Goal: Task Accomplishment & Management: Use online tool/utility

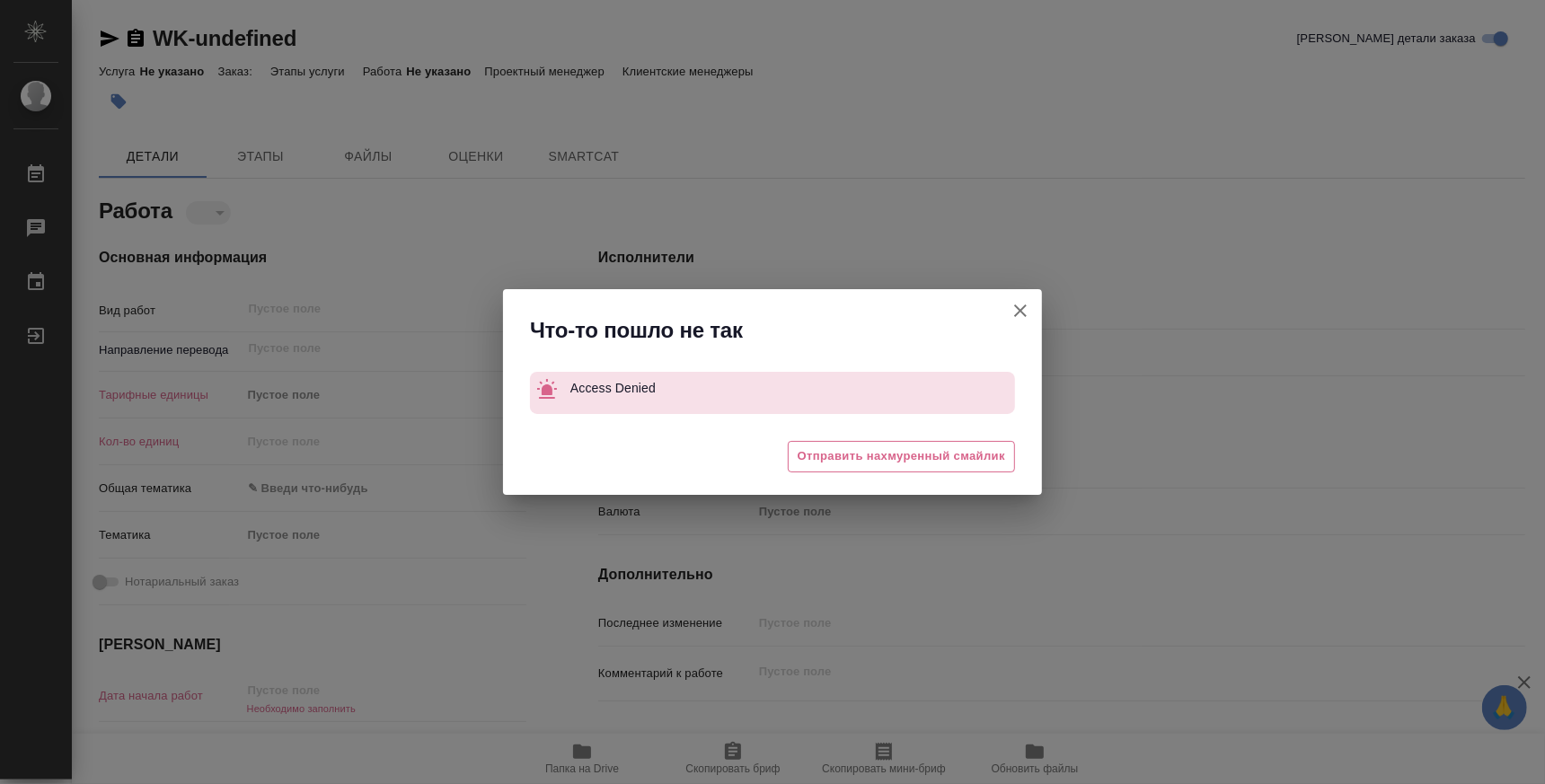
click at [1027, 301] on icon "button" at bounding box center [1020, 311] width 22 height 22
type textarea "x"
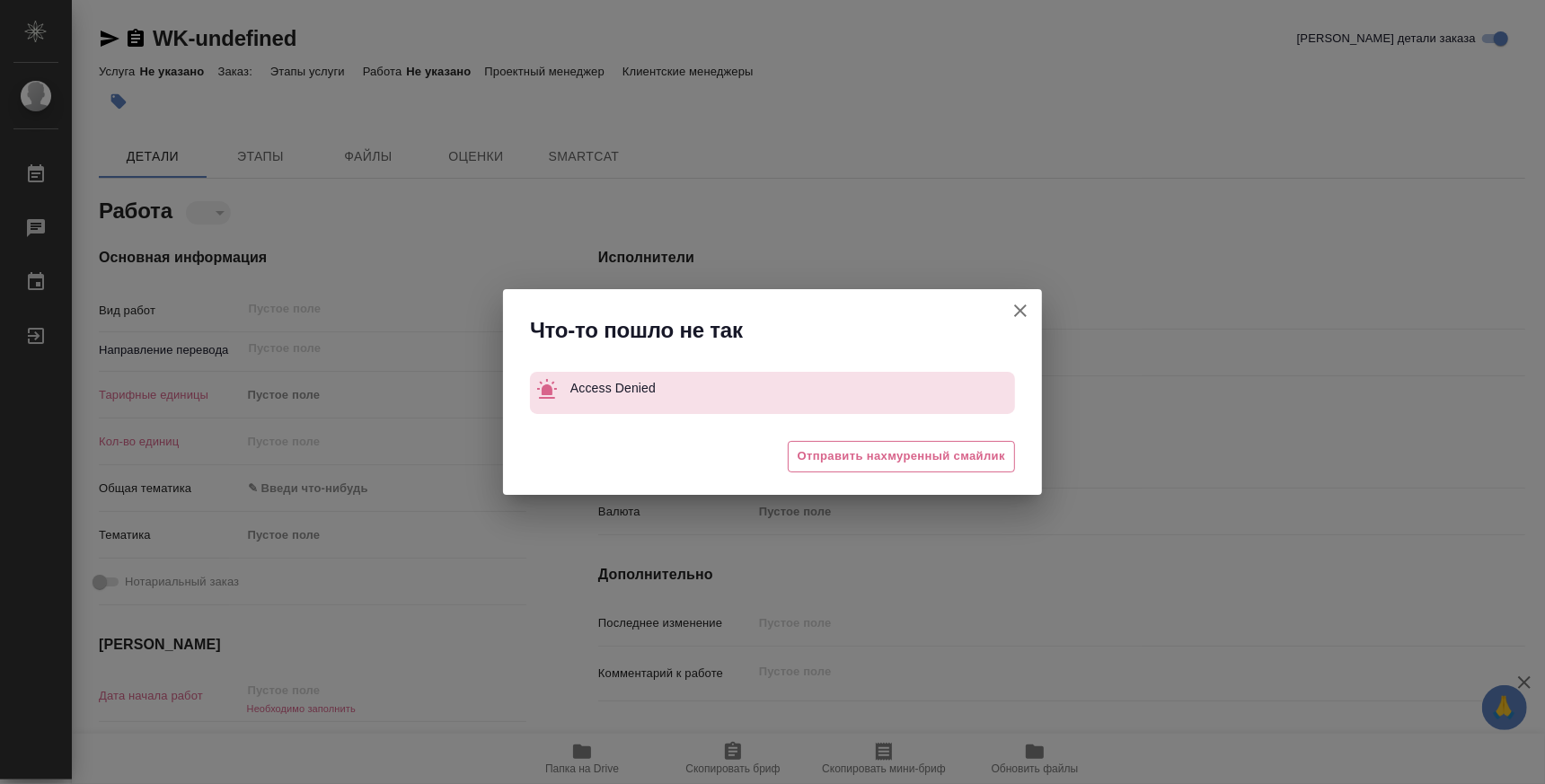
type textarea "x"
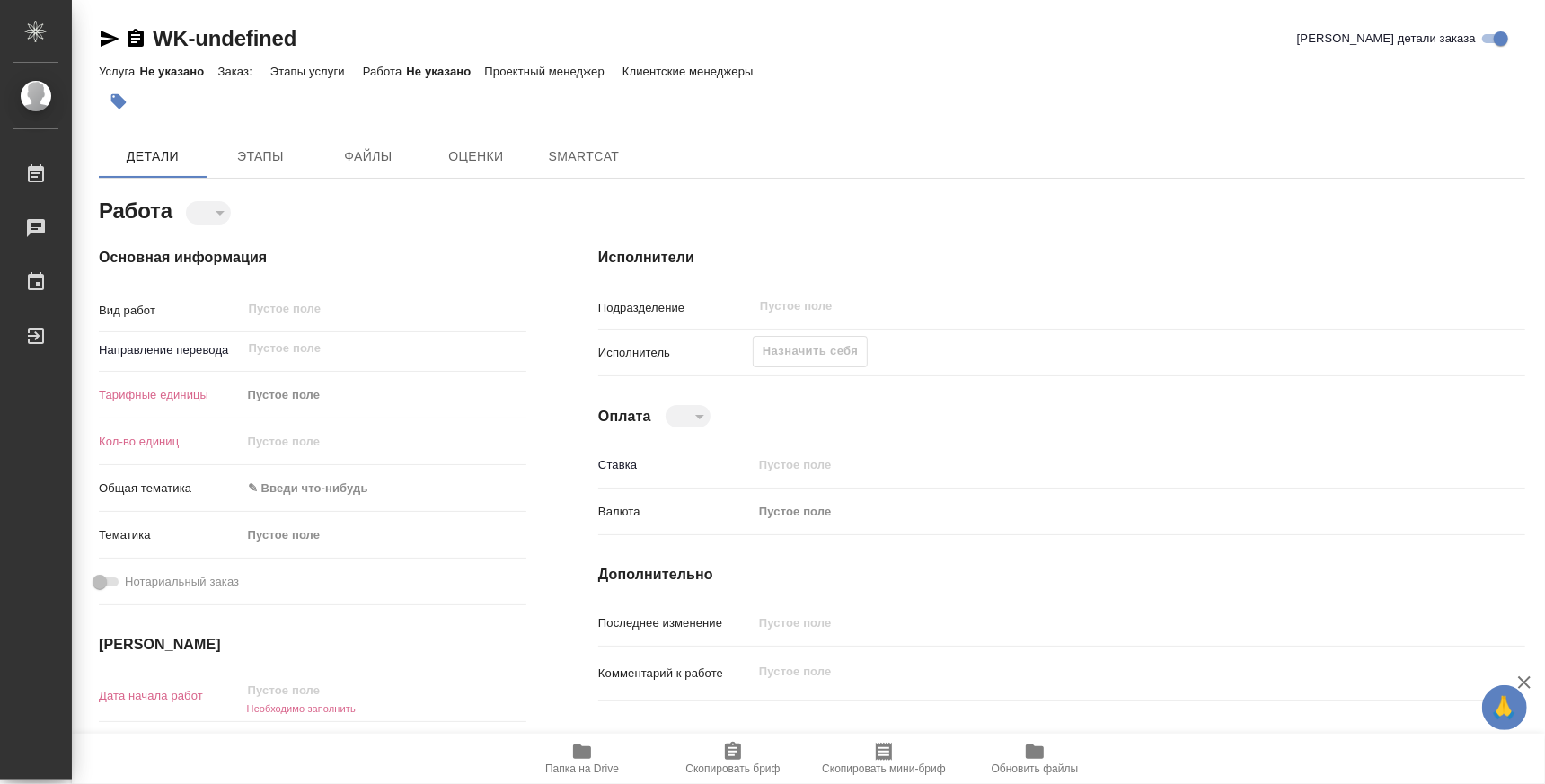
type textarea "x"
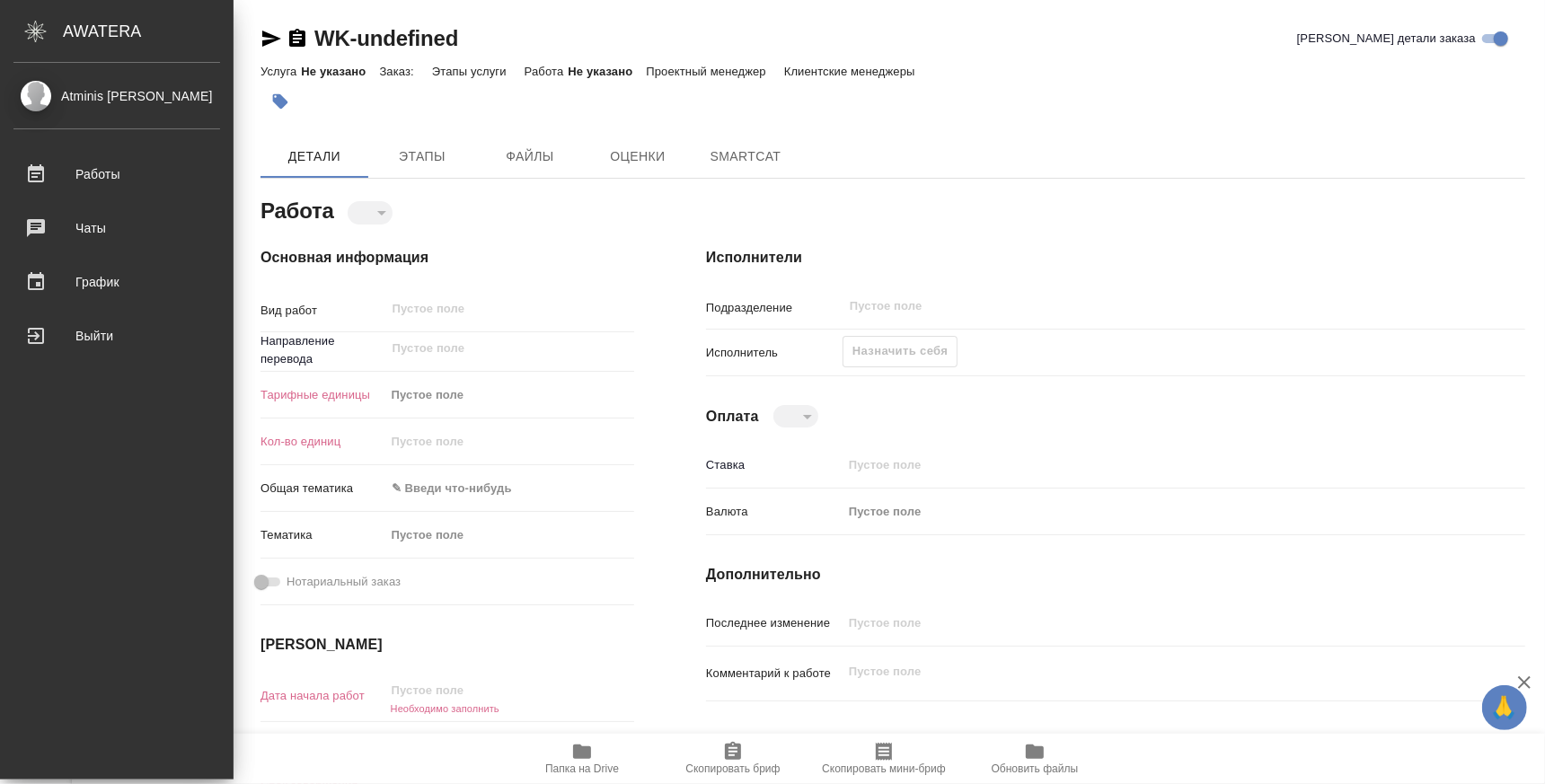
click at [106, 360] on div "Atminis Kristina Работы Чаты График Выйти" at bounding box center [117, 421] width 233 height 716
type textarea "x"
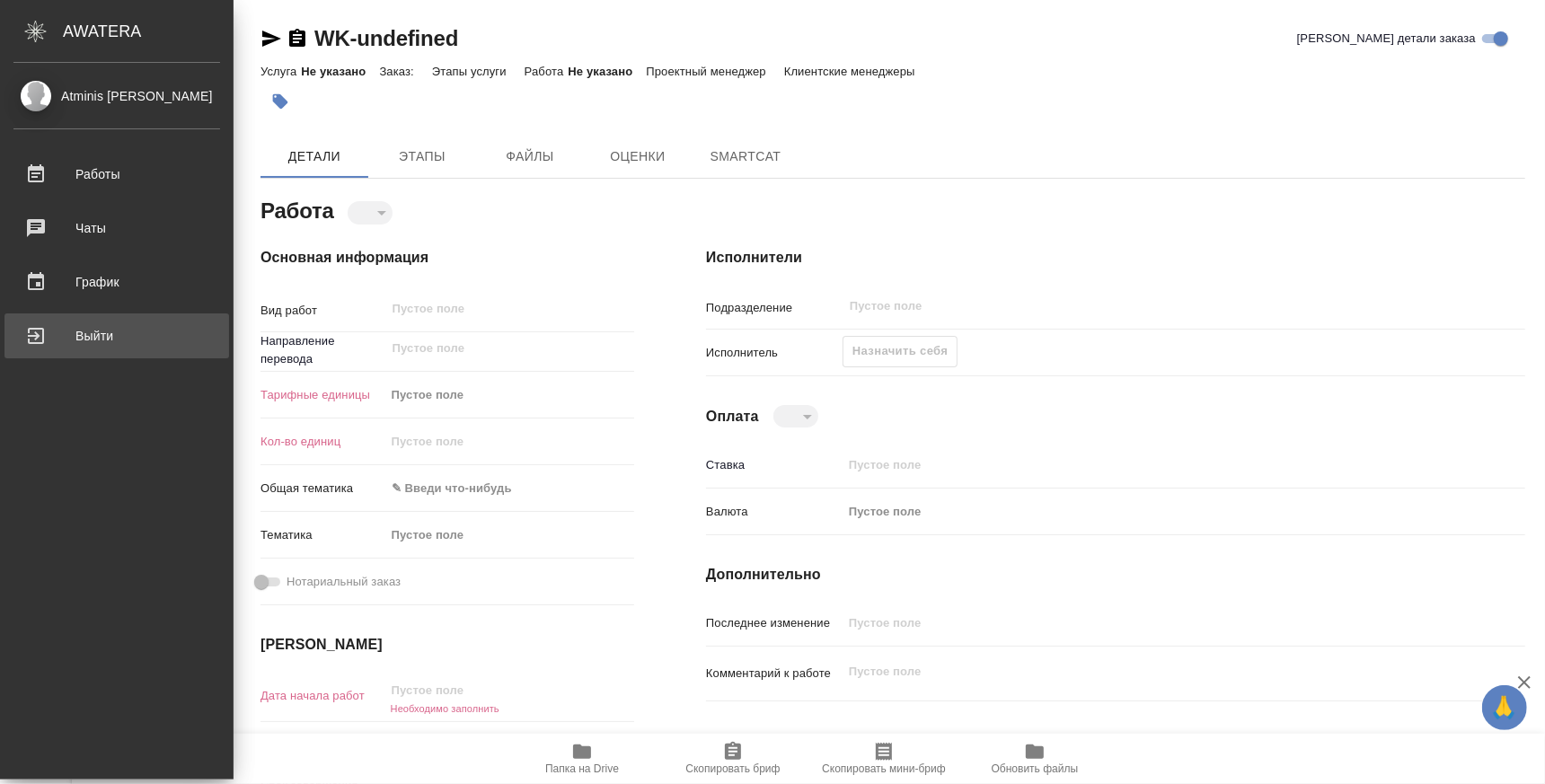
type textarea "x"
click at [112, 335] on div "Выйти" at bounding box center [116, 335] width 206 height 27
type textarea "x"
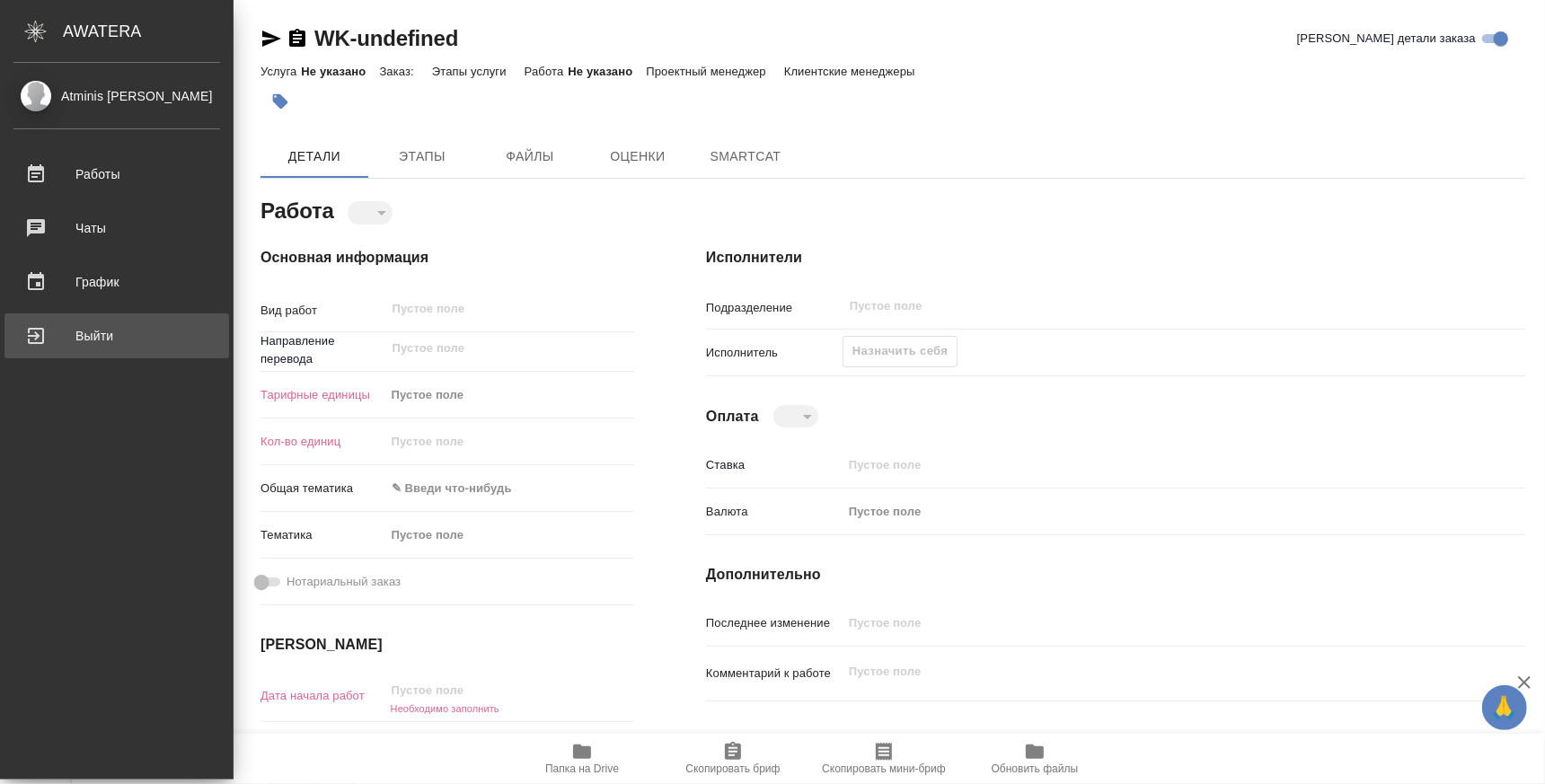
type textarea "x"
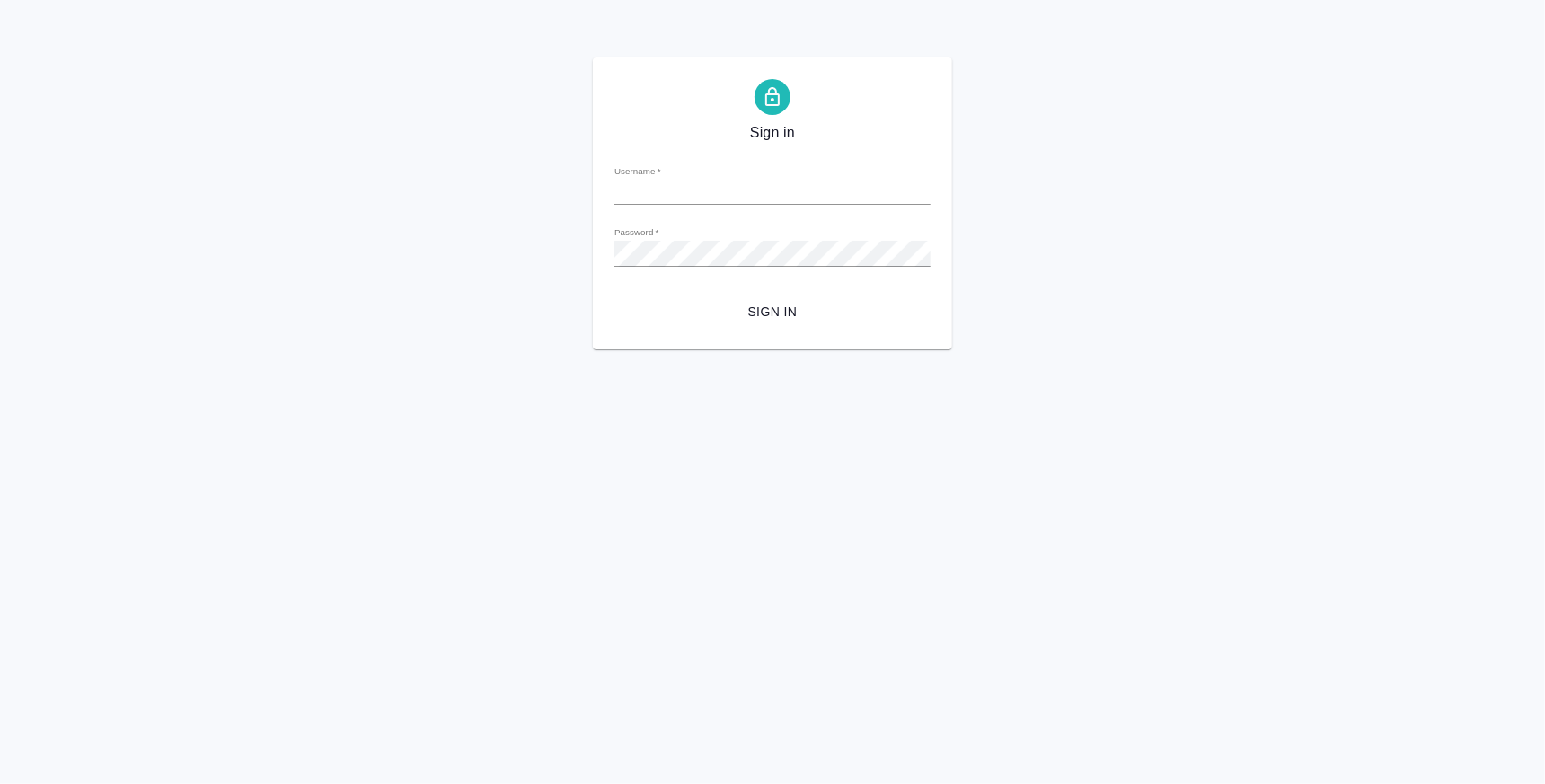
type input "[EMAIL_ADDRESS][DOMAIN_NAME]"
click at [774, 316] on span "Sign in" at bounding box center [772, 312] width 287 height 23
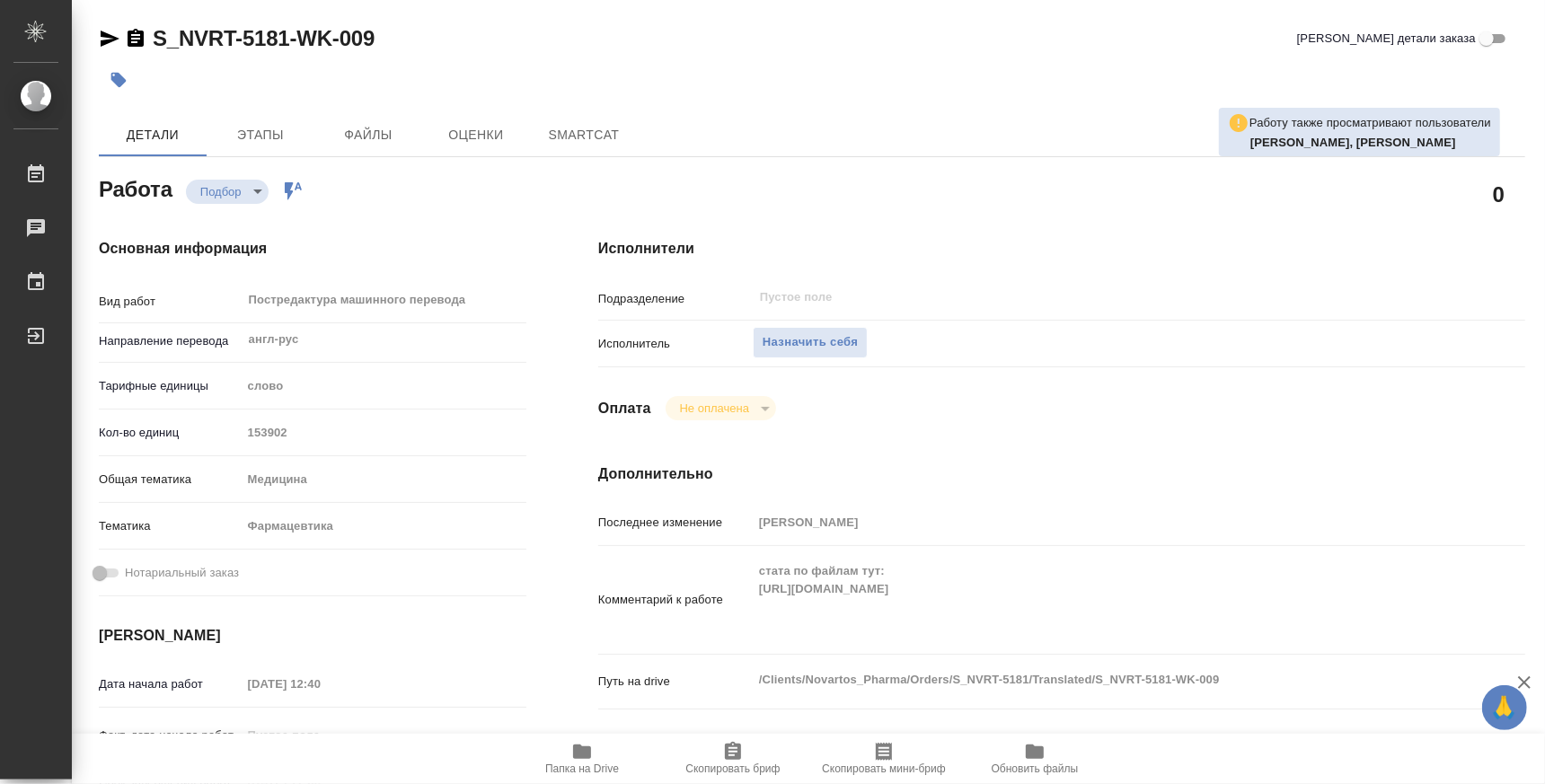
type textarea "x"
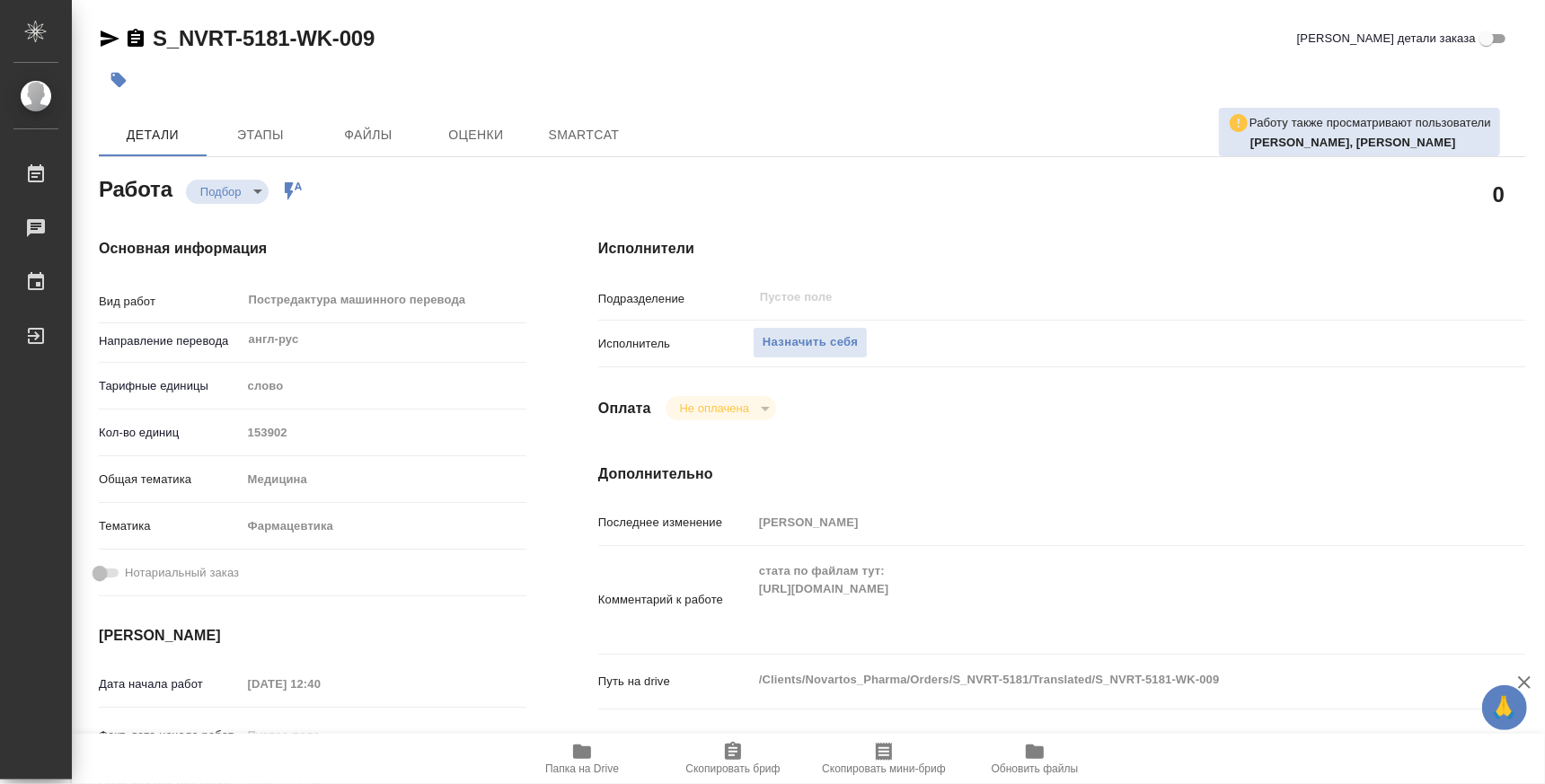
type textarea "x"
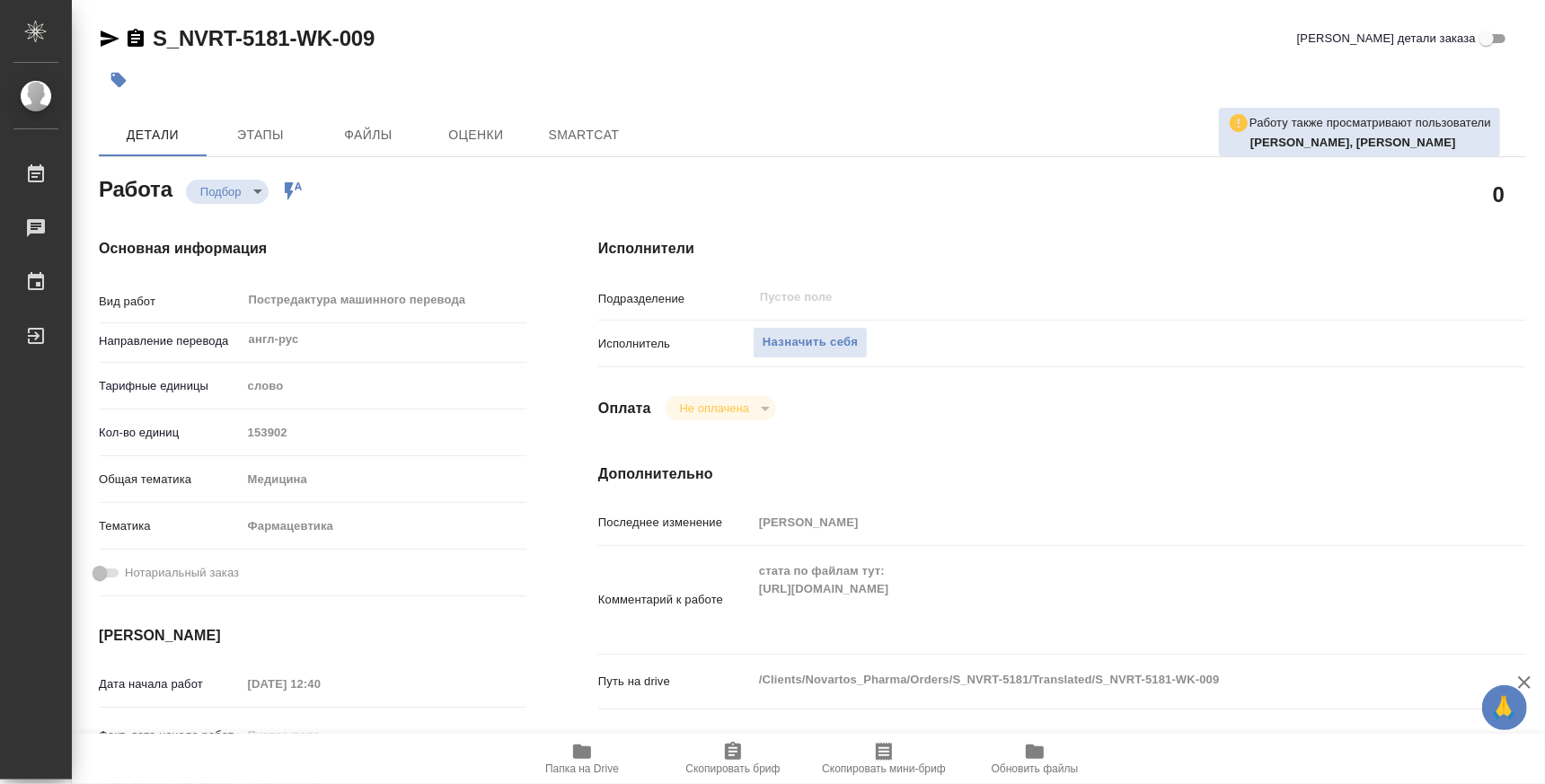
type textarea "x"
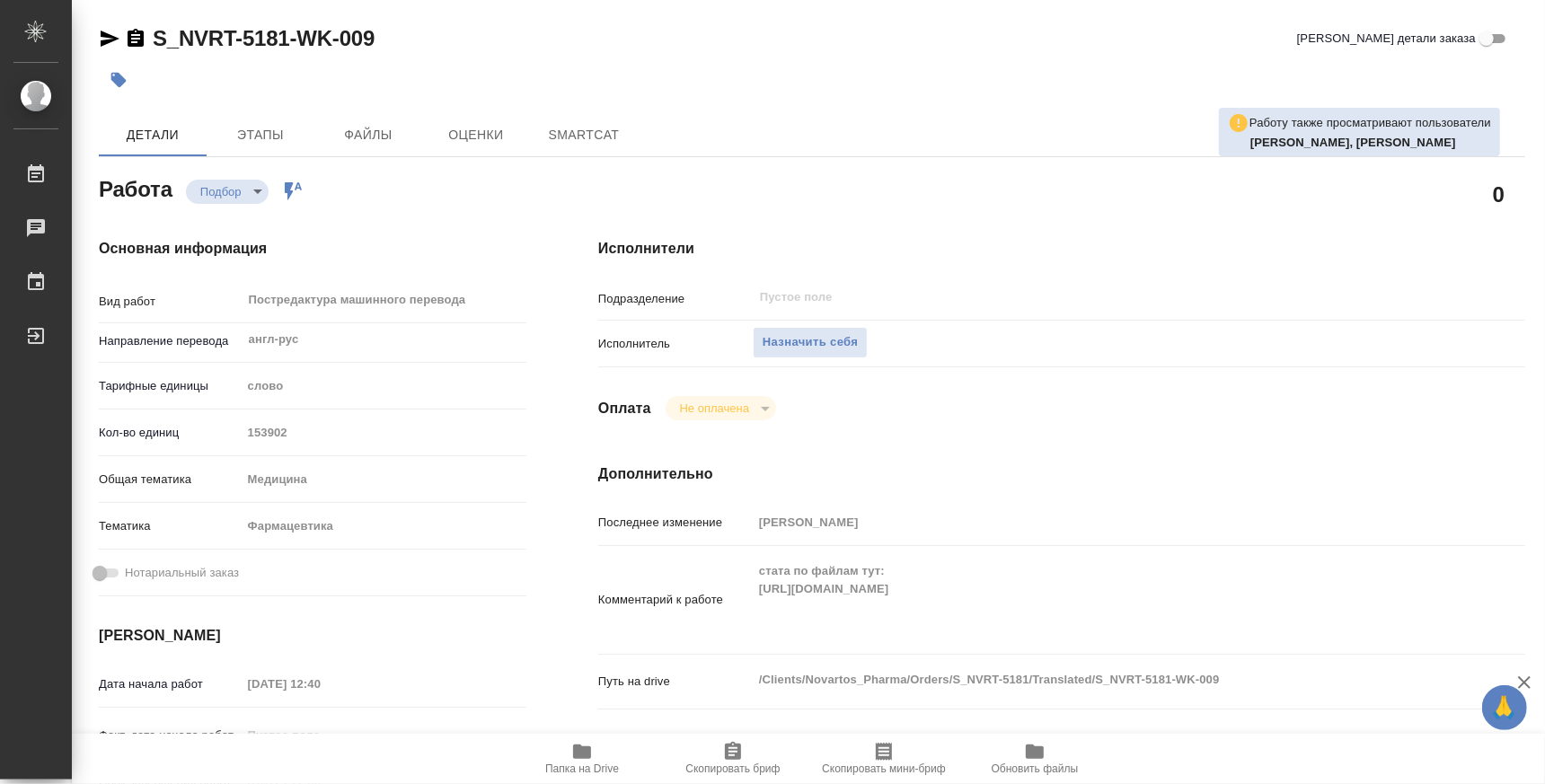
type textarea "x"
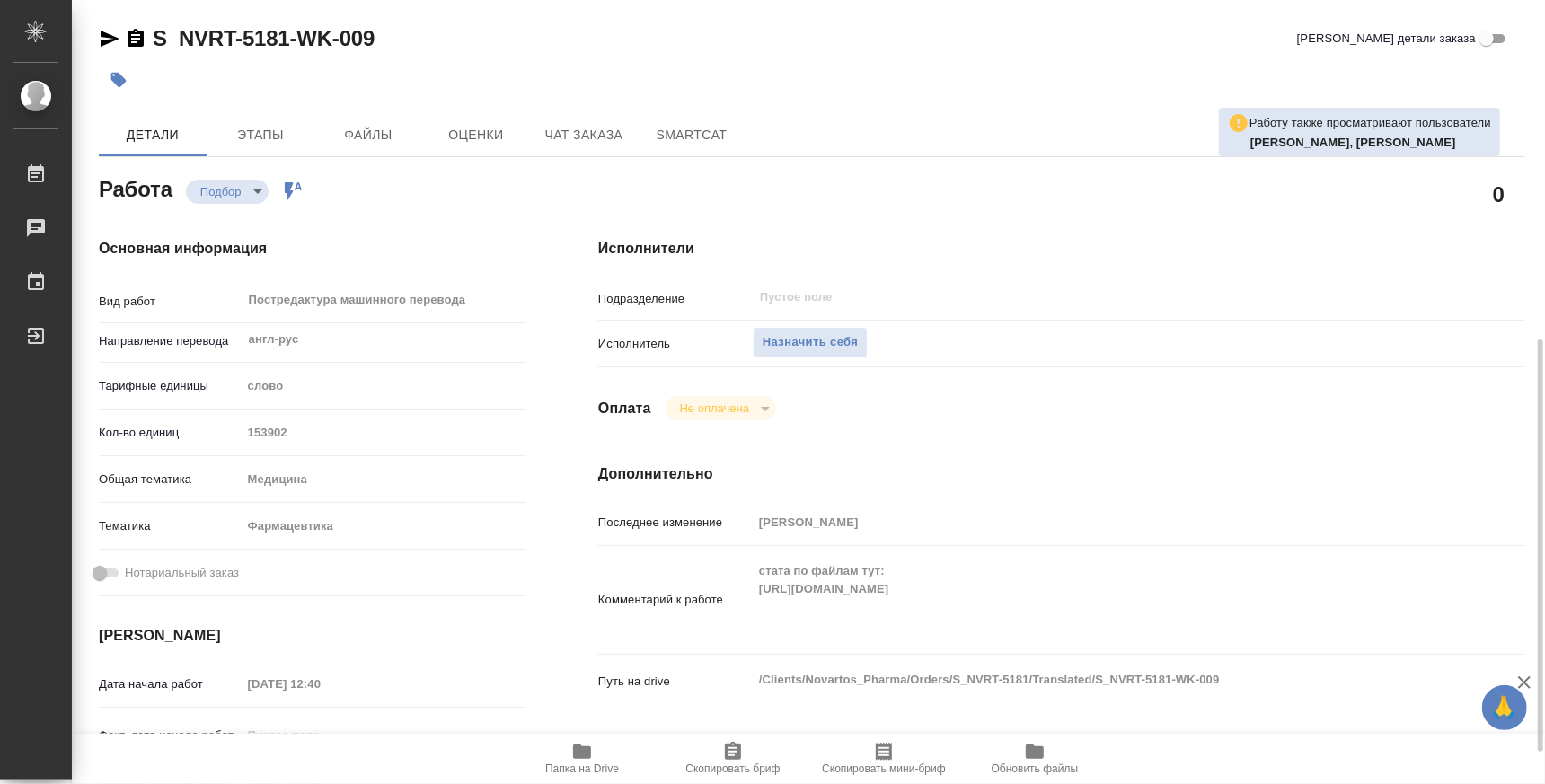
scroll to position [223, 0]
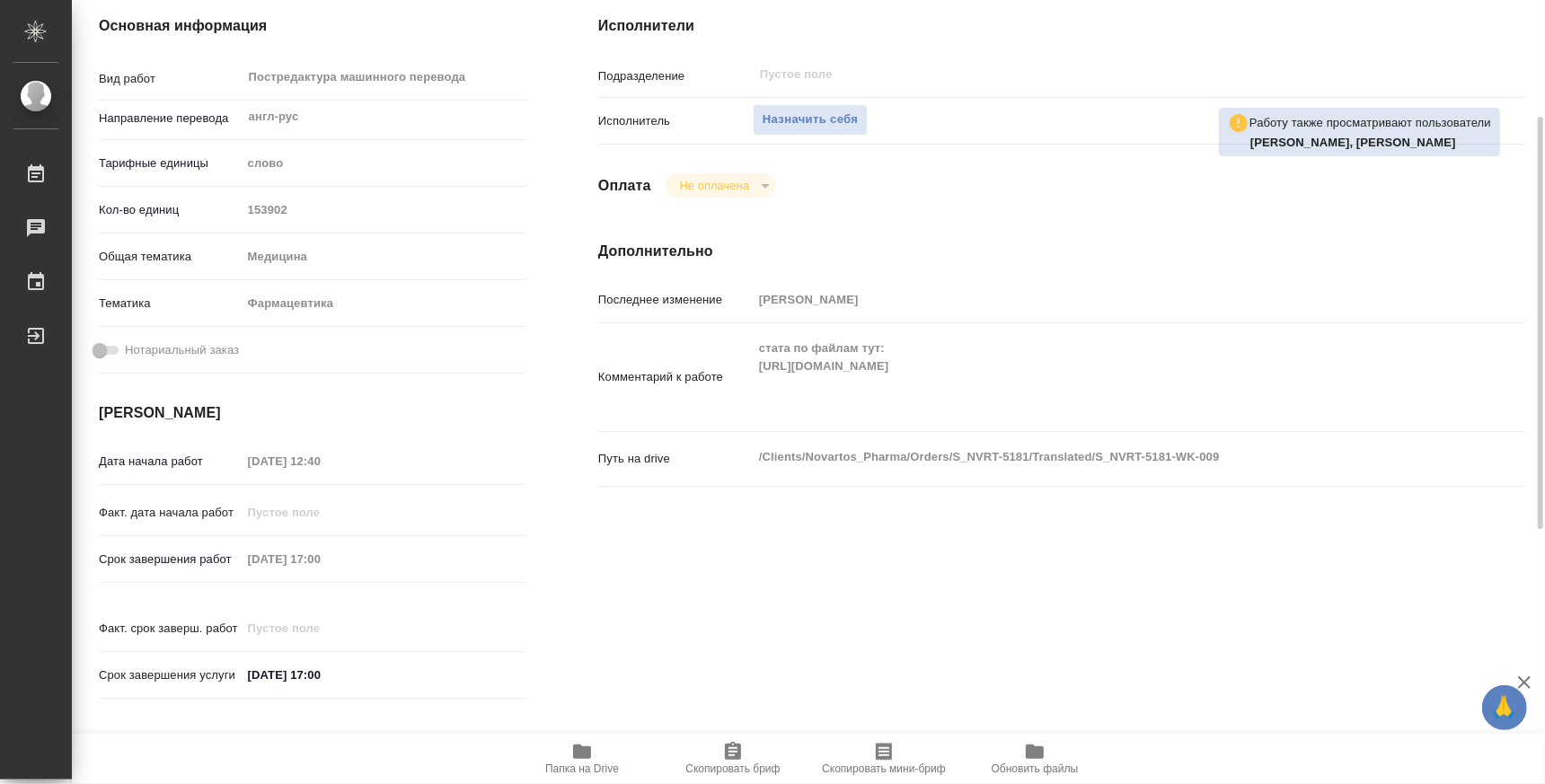
type textarea "x"
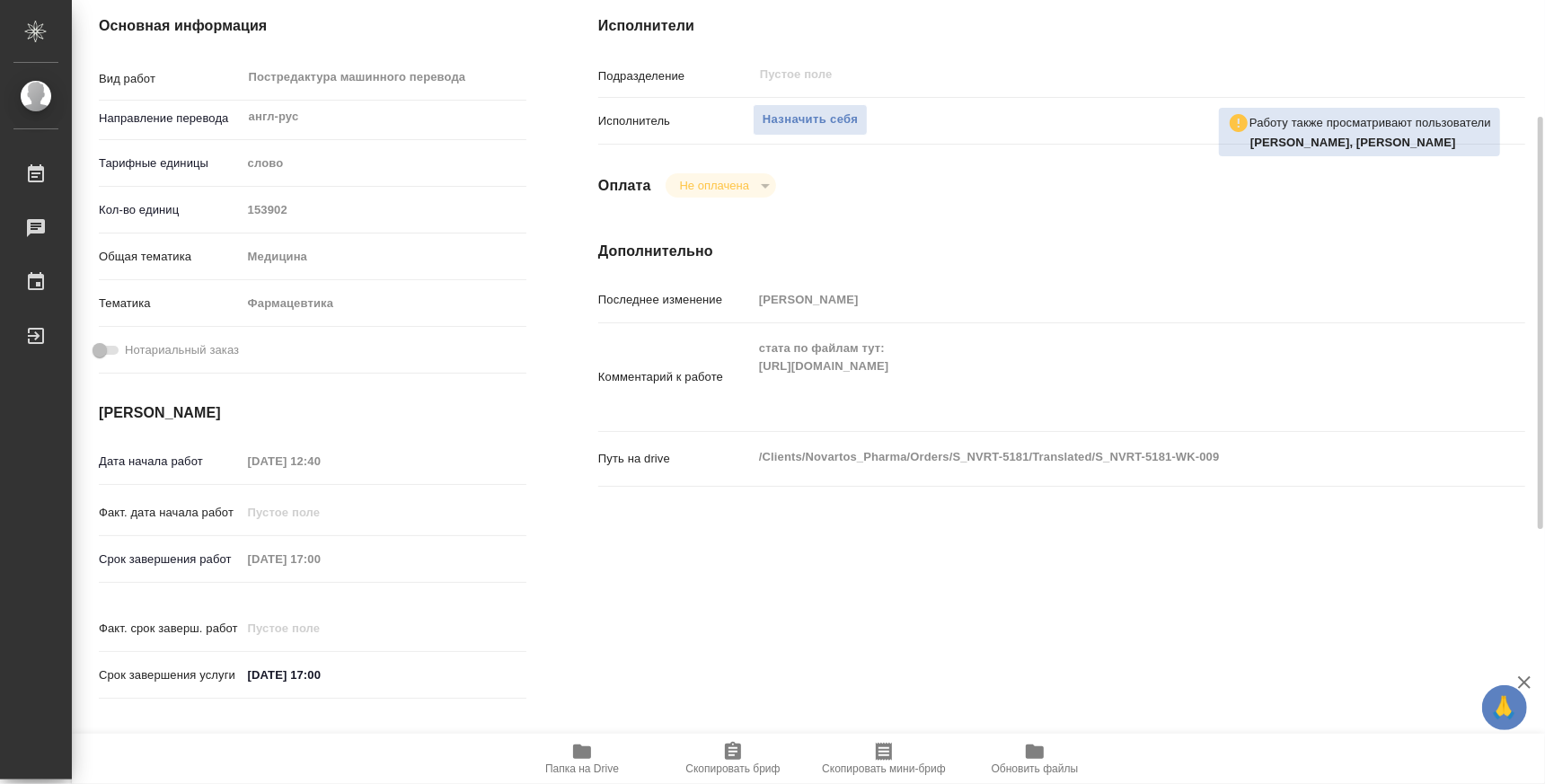
type textarea "x"
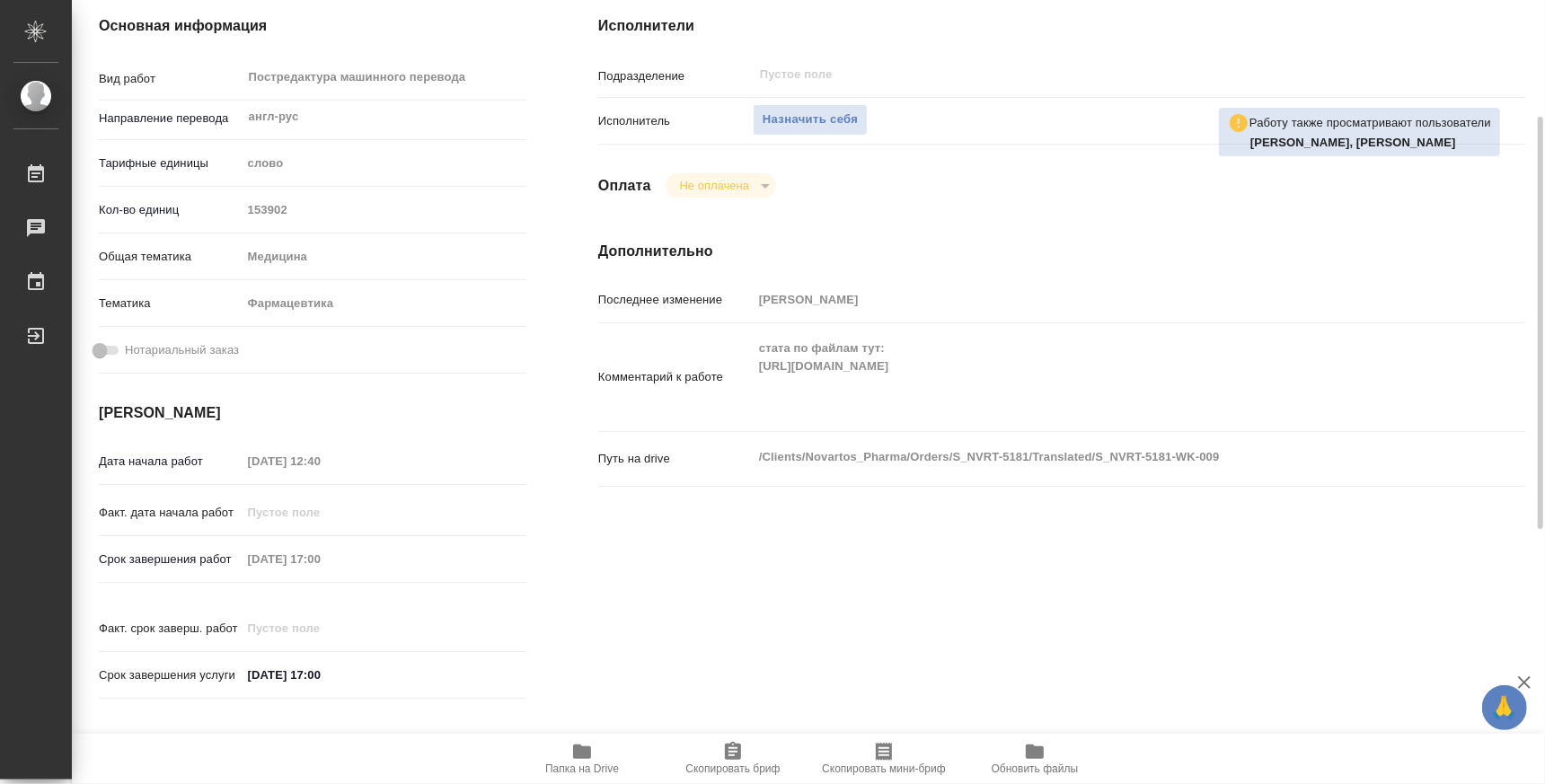
click at [583, 749] on icon "button" at bounding box center [582, 751] width 18 height 14
